Goal: Navigation & Orientation: Find specific page/section

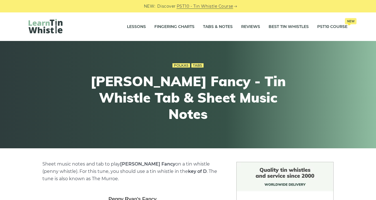
scroll to position [157, 0]
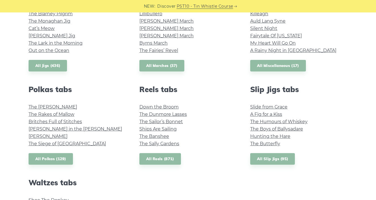
scroll to position [346, 0]
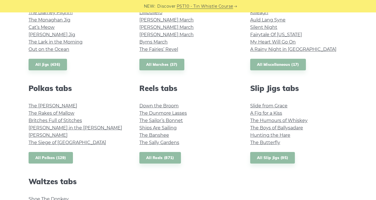
click at [55, 158] on link "All Polkas (129)" at bounding box center [51, 158] width 44 height 12
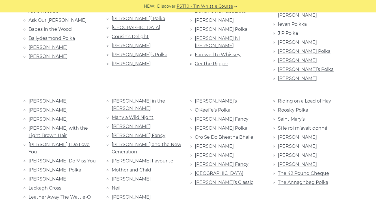
scroll to position [191, 0]
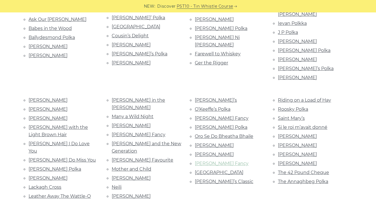
click at [220, 161] on link "Peggy Ryan’s Fancy" at bounding box center [222, 163] width 54 height 5
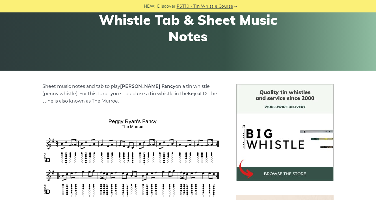
scroll to position [90, 0]
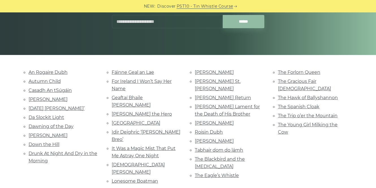
scroll to position [94, 0]
